Goal: Entertainment & Leisure: Consume media (video, audio)

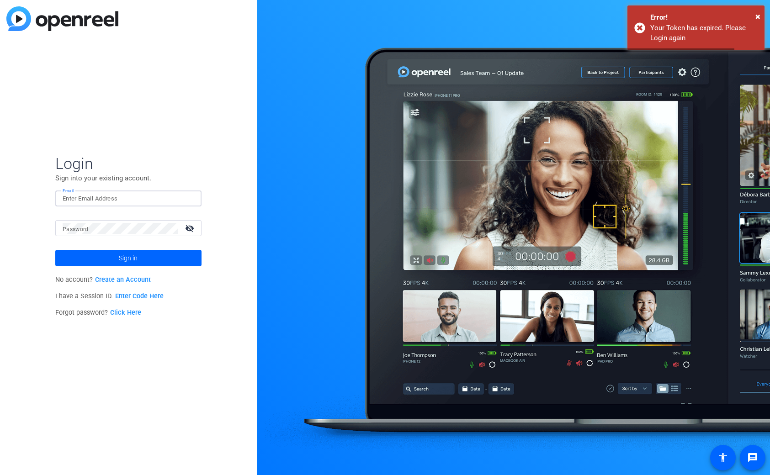
click at [179, 198] on input "Email" at bounding box center [129, 198] width 132 height 11
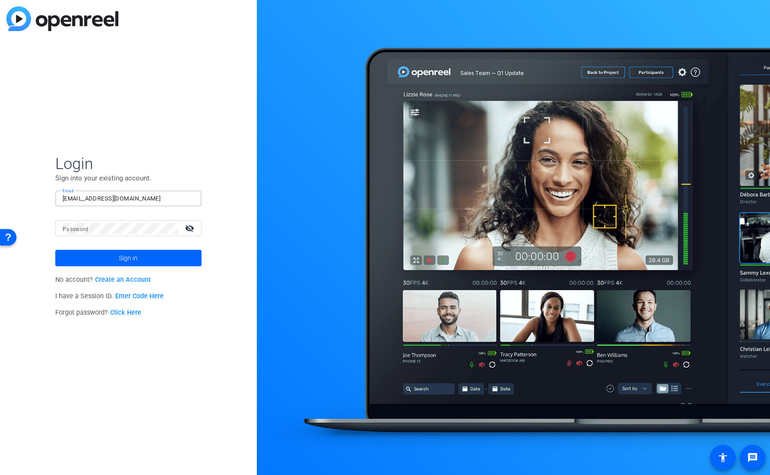
type input "[EMAIL_ADDRESS][DOMAIN_NAME]"
click at [55, 250] on button "Sign in" at bounding box center [128, 258] width 146 height 16
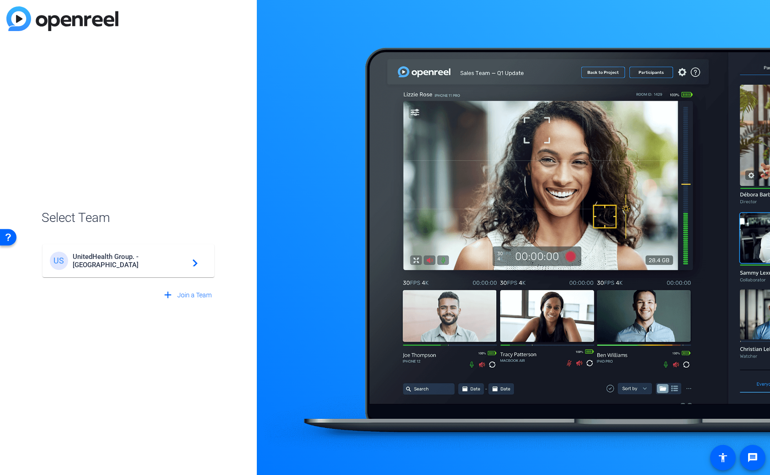
click at [164, 264] on span "UnitedHealth Group. - [GEOGRAPHIC_DATA]" at bounding box center [130, 261] width 114 height 16
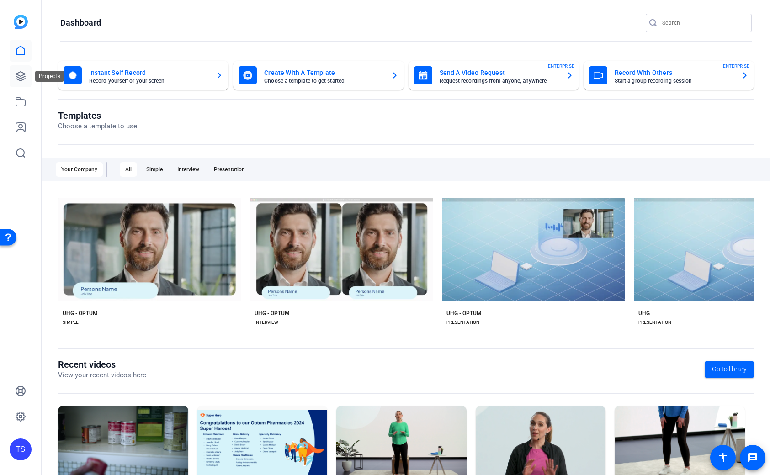
click at [22, 74] on icon at bounding box center [20, 76] width 11 height 11
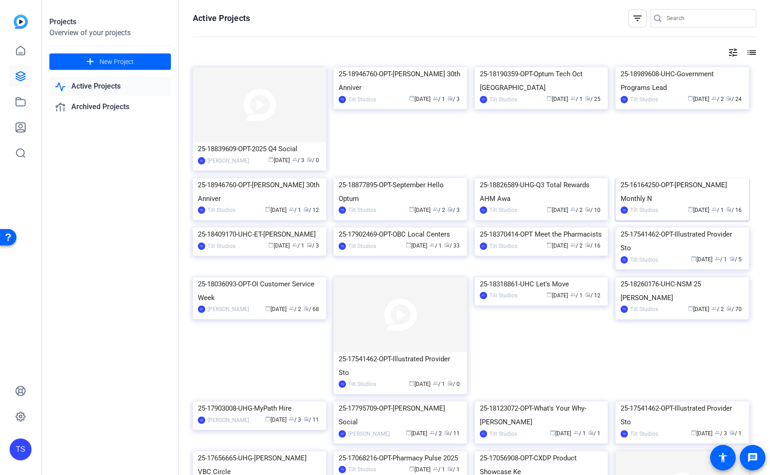
click at [681, 206] on div "25-16164250-OPT-[PERSON_NAME] Monthly N" at bounding box center [681, 191] width 123 height 27
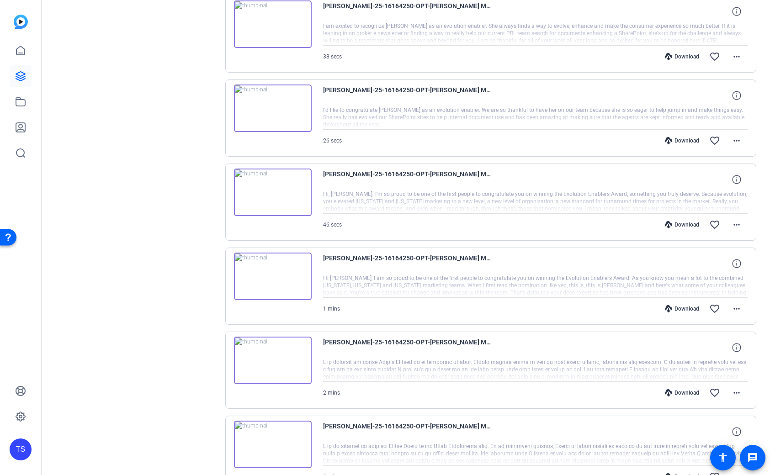
scroll to position [279, 0]
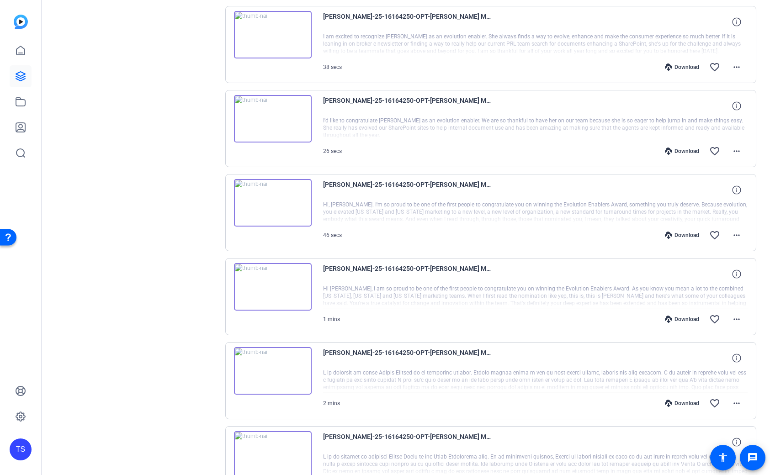
click at [273, 215] on img at bounding box center [273, 202] width 78 height 47
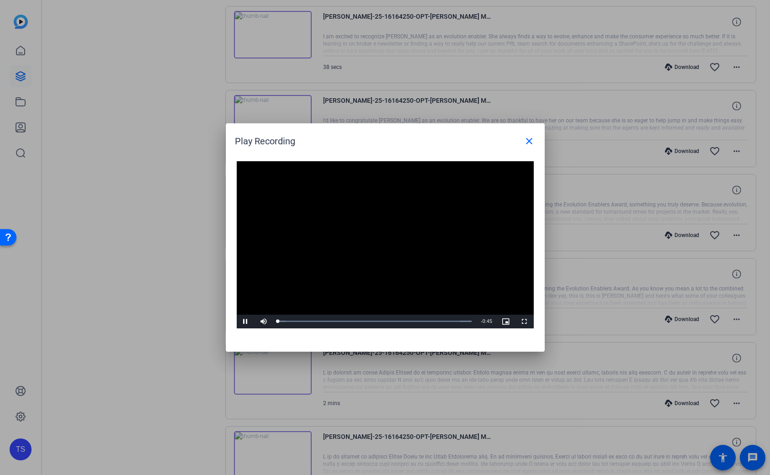
click at [364, 237] on video "Video Player" at bounding box center [385, 244] width 297 height 167
drag, startPoint x: 528, startPoint y: 140, endPoint x: 489, endPoint y: 151, distance: 40.7
click at [528, 140] on mat-icon "close" at bounding box center [528, 141] width 11 height 11
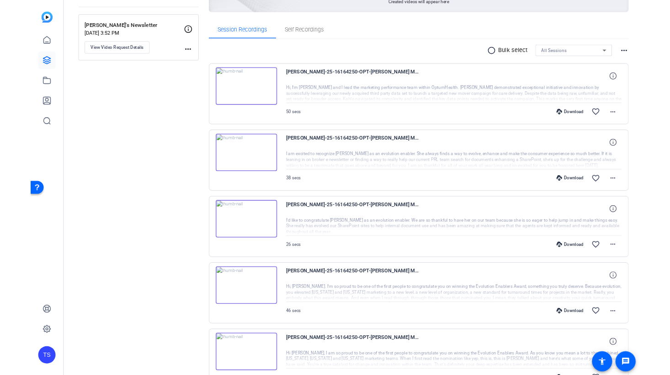
scroll to position [103, 0]
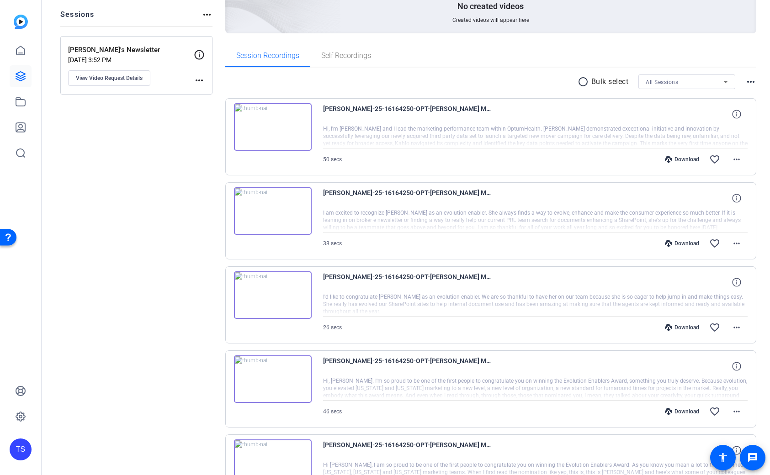
click at [305, 142] on img at bounding box center [273, 126] width 78 height 47
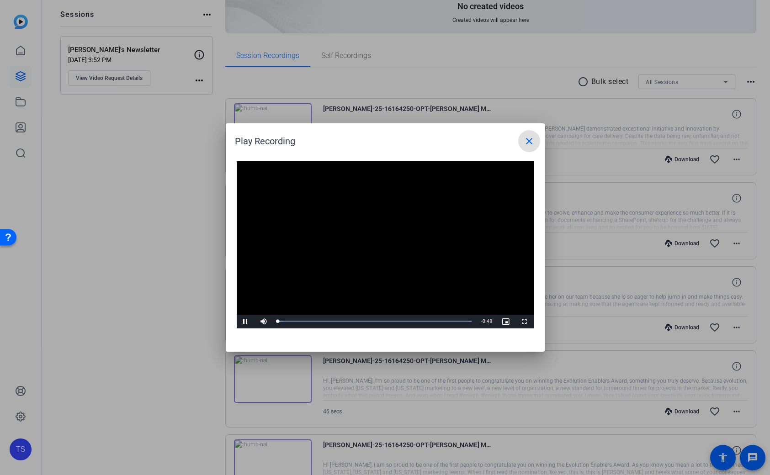
click at [385, 237] on video "Video Player" at bounding box center [385, 244] width 297 height 167
click at [530, 140] on mat-icon "close" at bounding box center [528, 141] width 11 height 11
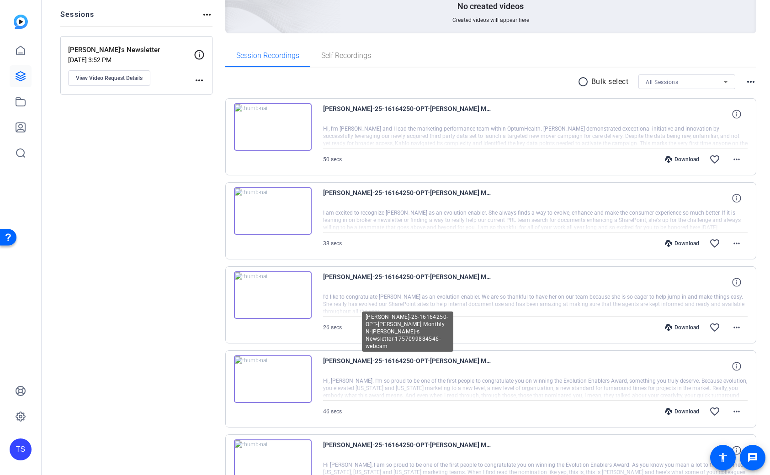
click at [363, 361] on span "[PERSON_NAME]-25-16164250-OPT-[PERSON_NAME] Monthly N-[PERSON_NAME]-s Newslette…" at bounding box center [407, 366] width 169 height 22
click at [288, 371] on img at bounding box center [273, 378] width 78 height 47
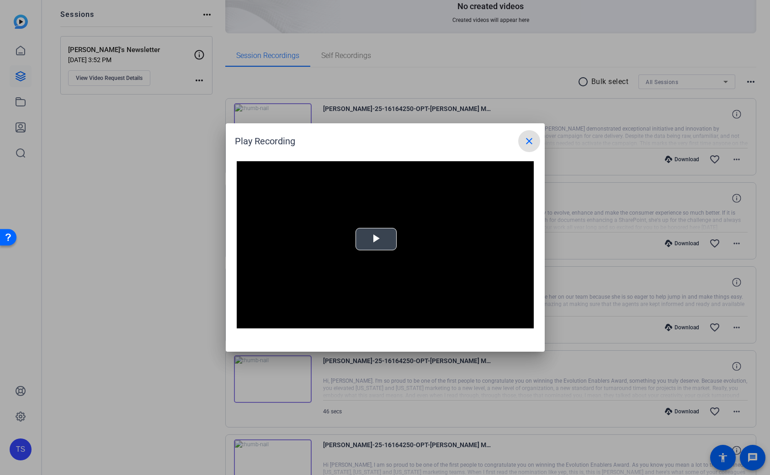
click at [376, 239] on span "Video Player" at bounding box center [376, 239] width 0 height 0
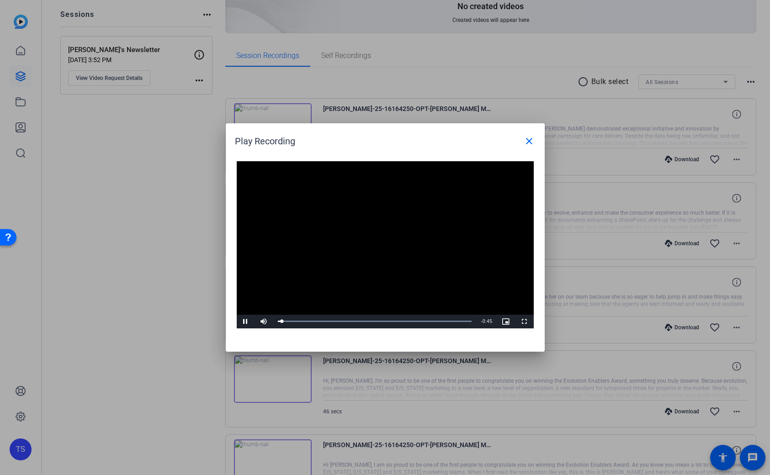
click at [387, 254] on video "Video Player" at bounding box center [385, 244] width 297 height 167
click at [245, 322] on span "Video Player" at bounding box center [246, 322] width 18 height 0
click at [524, 141] on mat-icon "close" at bounding box center [528, 141] width 11 height 11
